Goal: Transaction & Acquisition: Purchase product/service

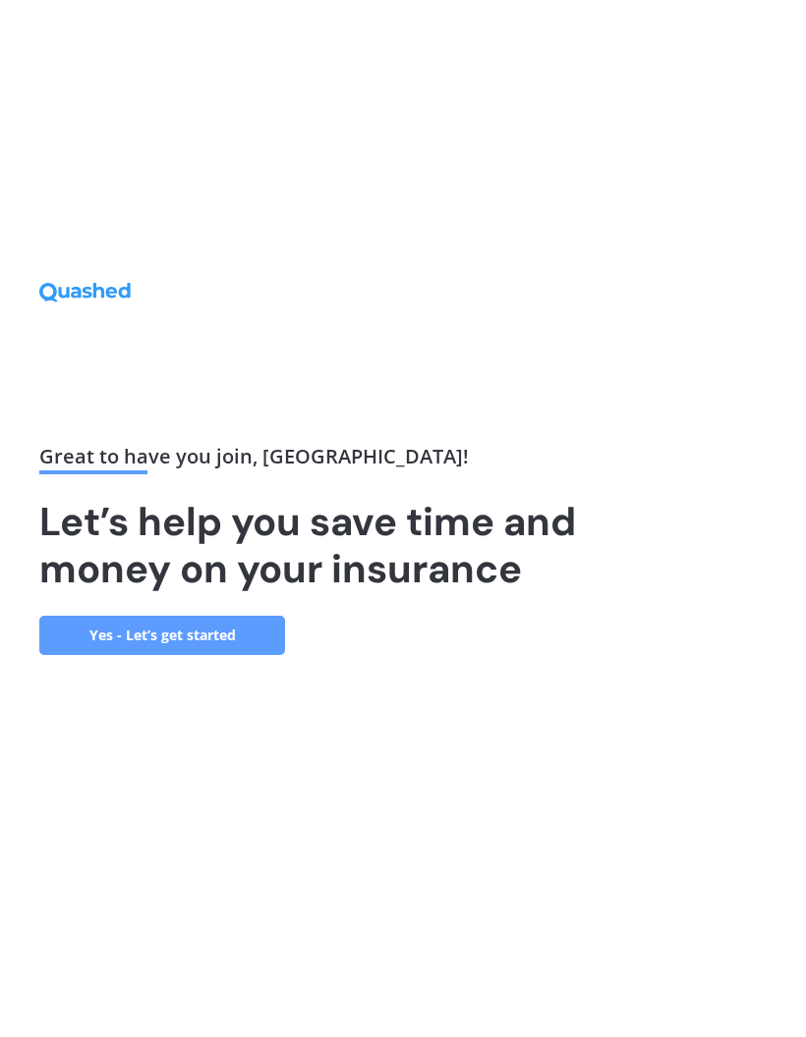
click at [225, 655] on link "Yes - Let’s get started" at bounding box center [162, 635] width 246 height 39
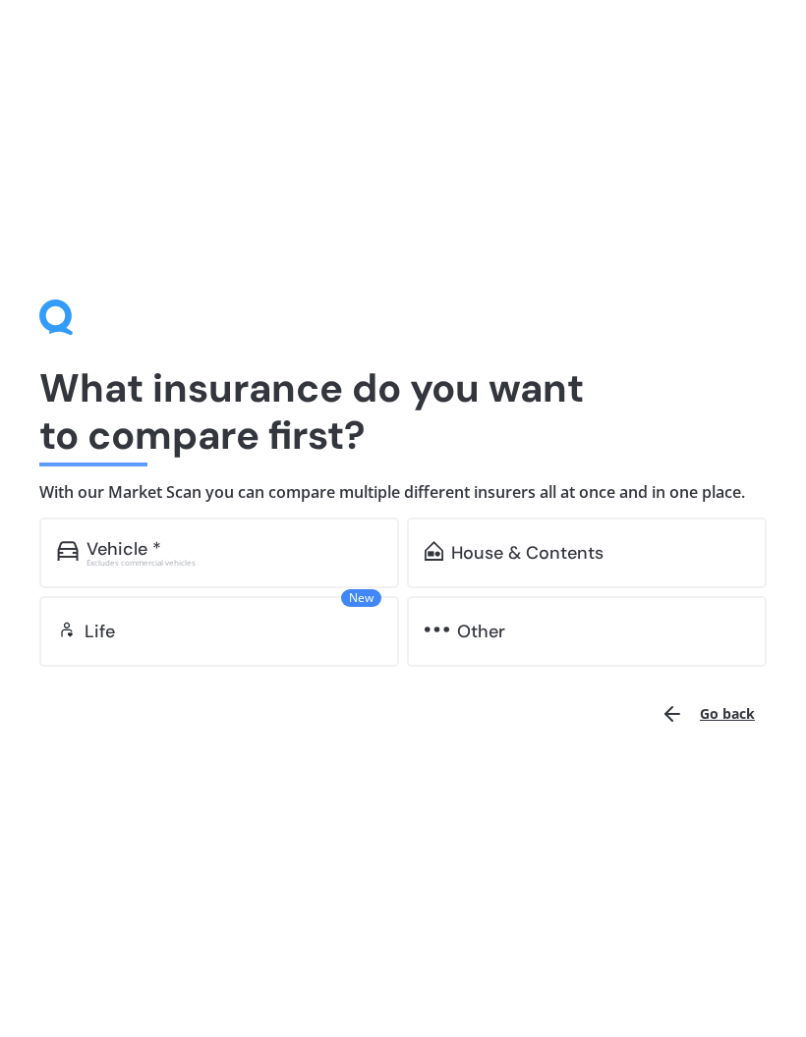
click at [527, 559] on div "House & Contents" at bounding box center [527, 553] width 152 height 20
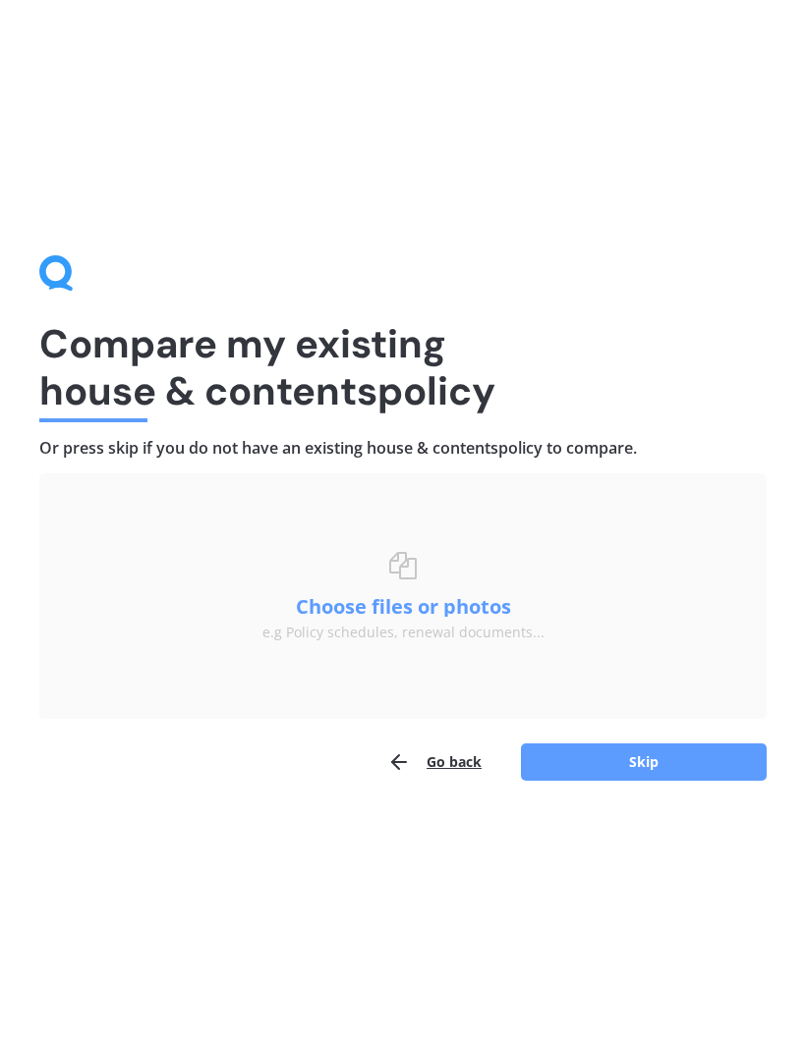
click at [407, 578] on div "Choose files or drag and drop your files here. Choose files or photos e.g Polic…" at bounding box center [403, 596] width 282 height 88
click at [417, 573] on div "Choose files or drag and drop your files here. Choose files or photos e.g Polic…" at bounding box center [403, 596] width 282 height 88
click at [432, 597] on button "Choose files or photos" at bounding box center [403, 607] width 246 height 20
click at [432, 604] on button "Choose files or photos" at bounding box center [403, 607] width 246 height 20
click at [658, 753] on button "Skip" at bounding box center [644, 762] width 246 height 37
